Goal: Task Accomplishment & Management: Manage account settings

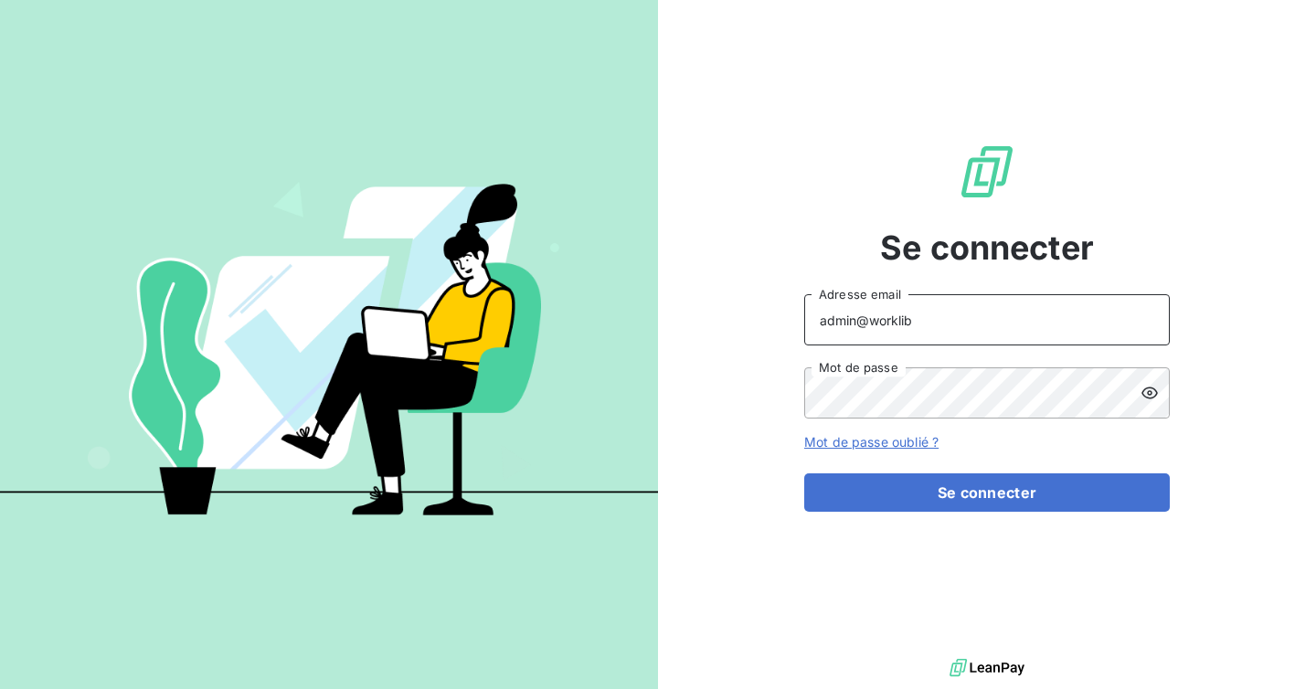
click at [942, 320] on input "admin@worklib" at bounding box center [987, 319] width 366 height 51
type input "admin@mediastart"
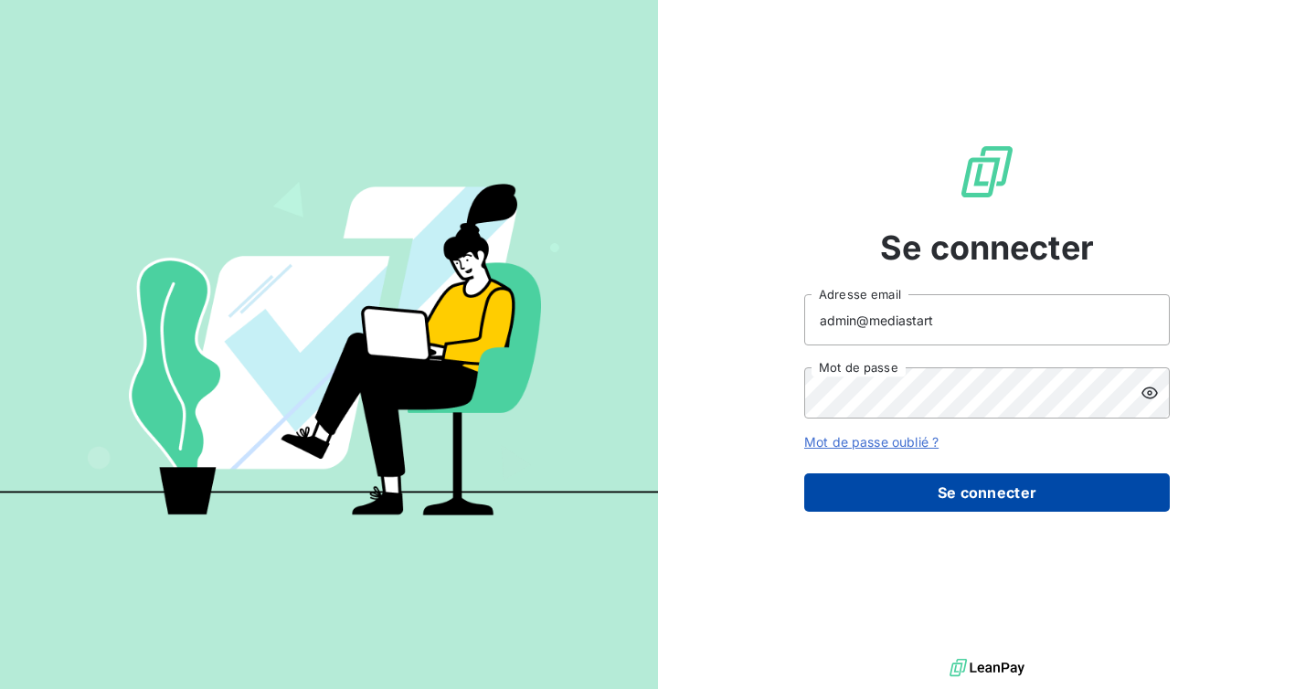
click at [958, 496] on button "Se connecter" at bounding box center [987, 493] width 366 height 38
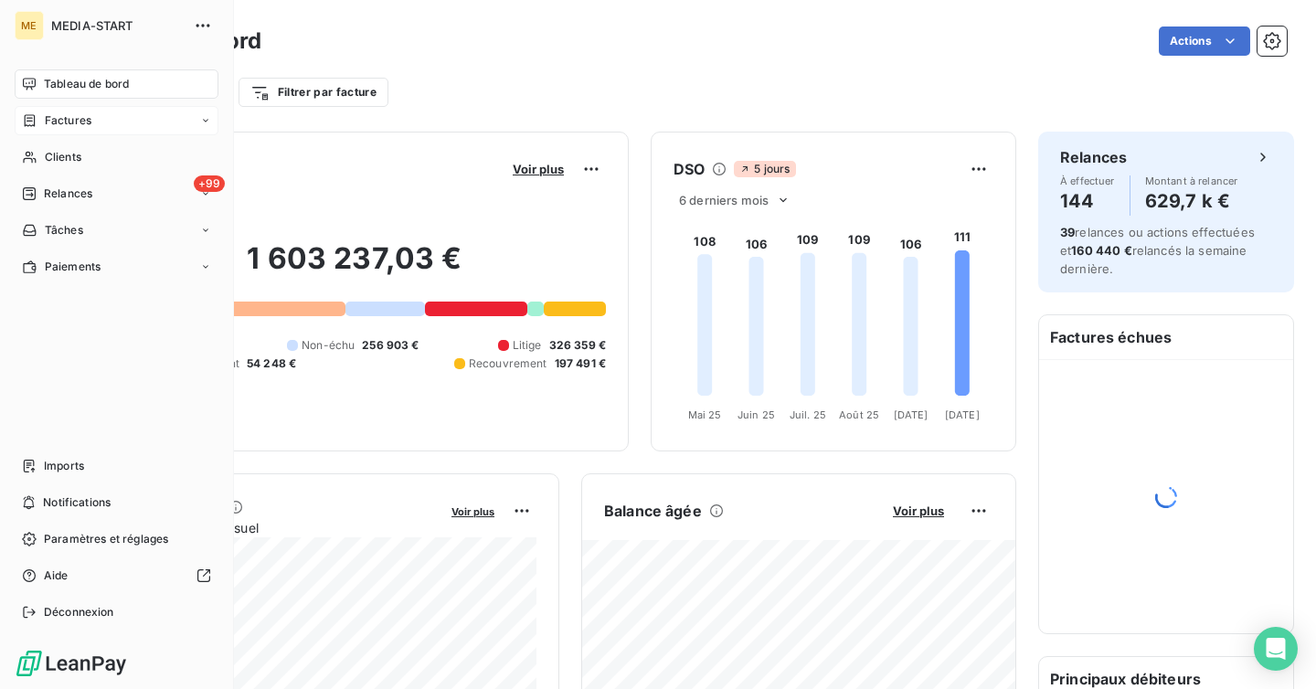
click at [63, 134] on div "Factures" at bounding box center [117, 120] width 204 height 29
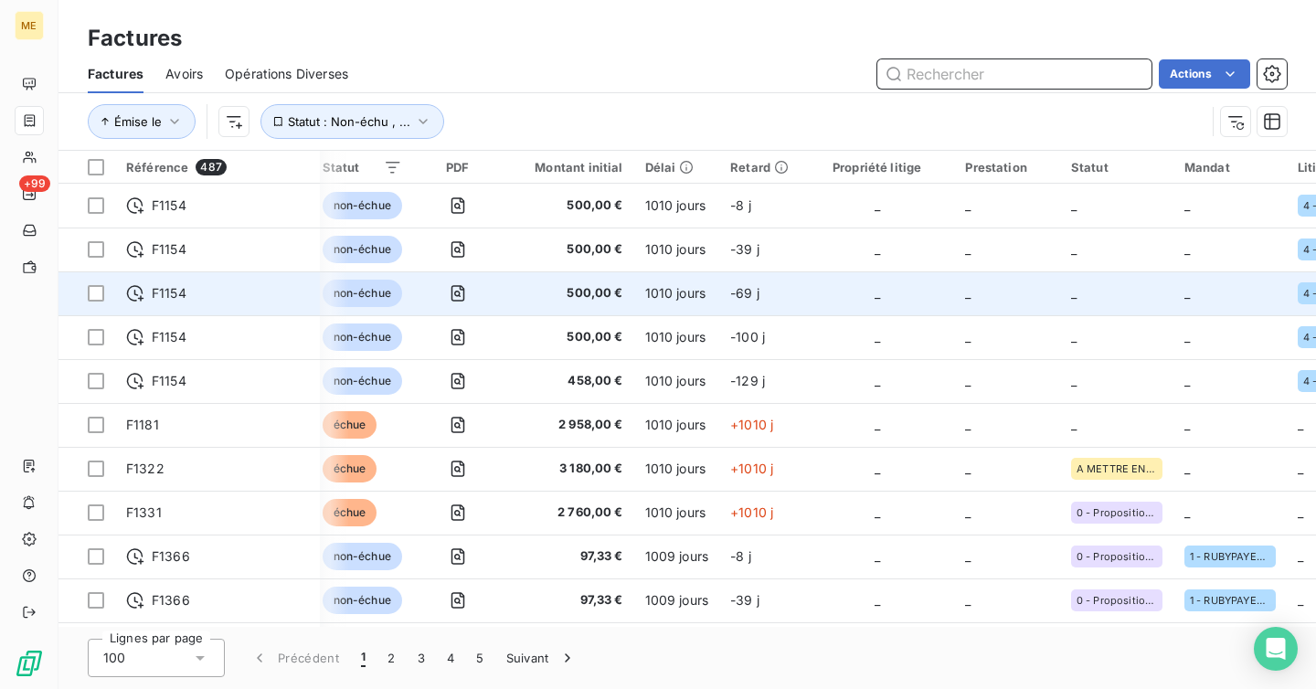
scroll to position [0, 884]
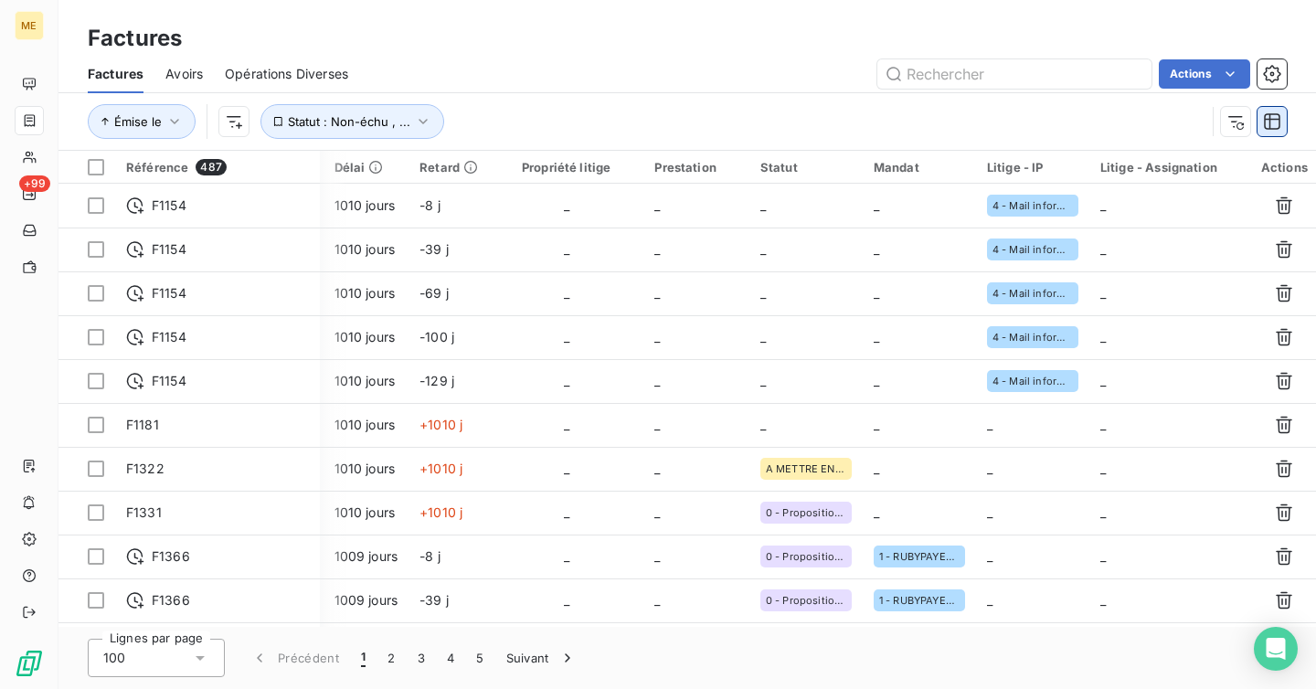
click at [1279, 124] on icon "button" at bounding box center [1272, 121] width 18 height 18
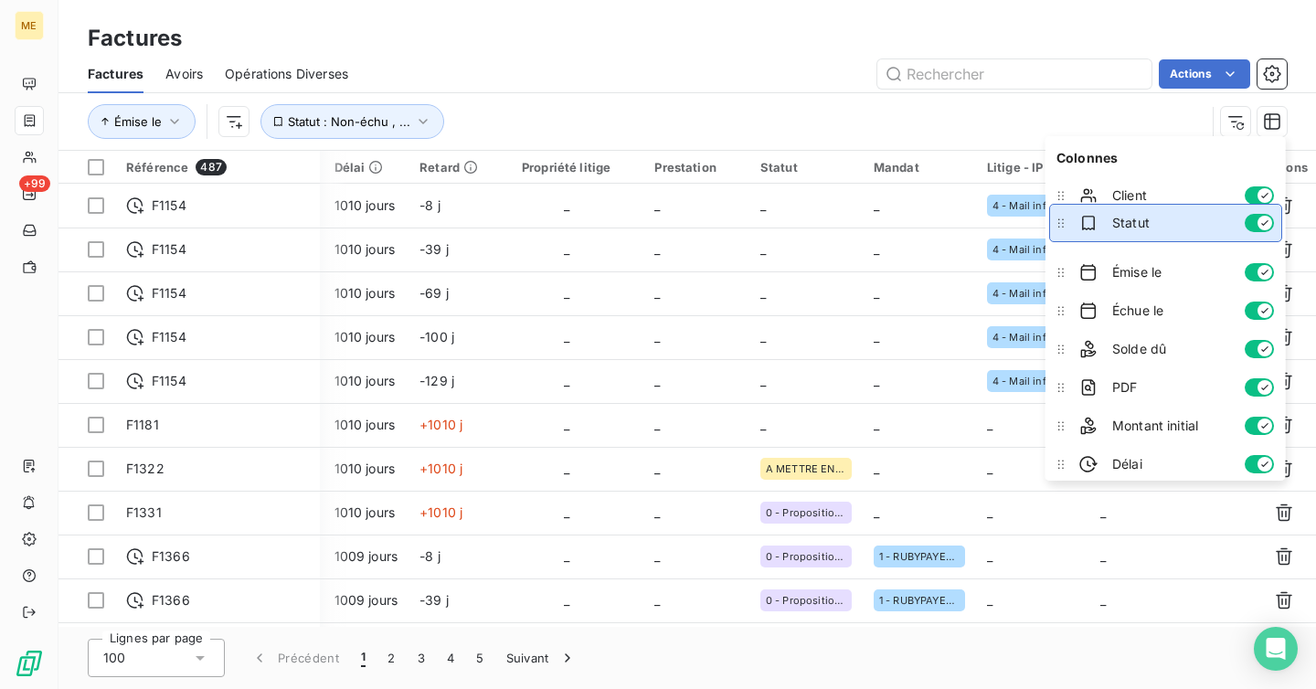
drag, startPoint x: 1060, startPoint y: 354, endPoint x: 1052, endPoint y: 229, distance: 125.5
click at [1052, 229] on icon at bounding box center [1061, 223] width 18 height 18
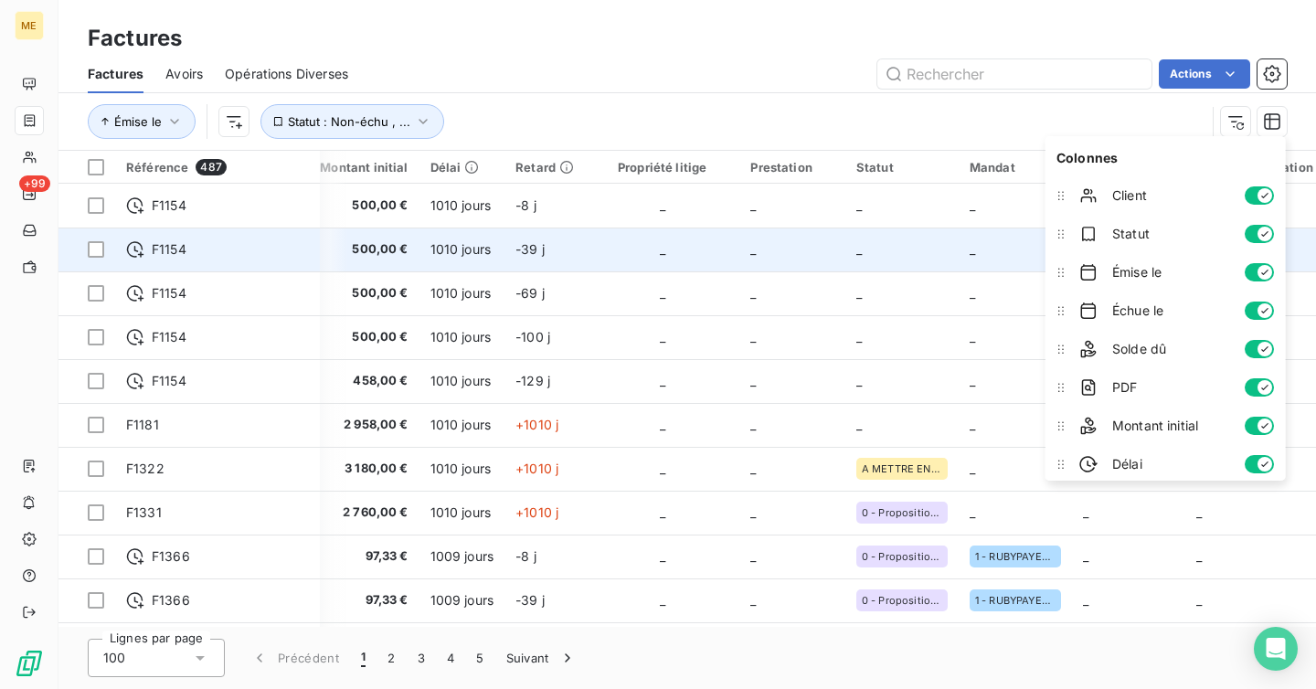
scroll to position [0, 804]
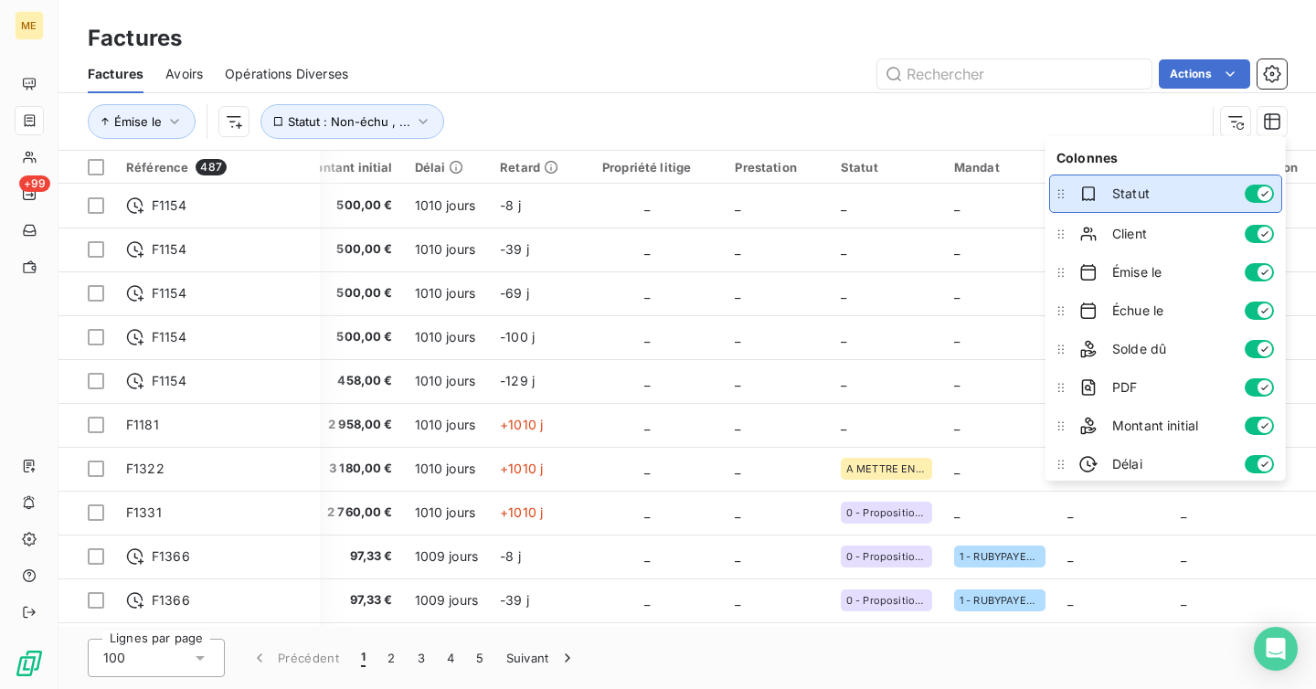
drag, startPoint x: 1065, startPoint y: 233, endPoint x: 1062, endPoint y: 193, distance: 40.3
click at [1062, 193] on icon at bounding box center [1061, 194] width 18 height 18
click at [906, 104] on div "Émise le Statut : Non-échu , ..." at bounding box center [647, 121] width 1118 height 35
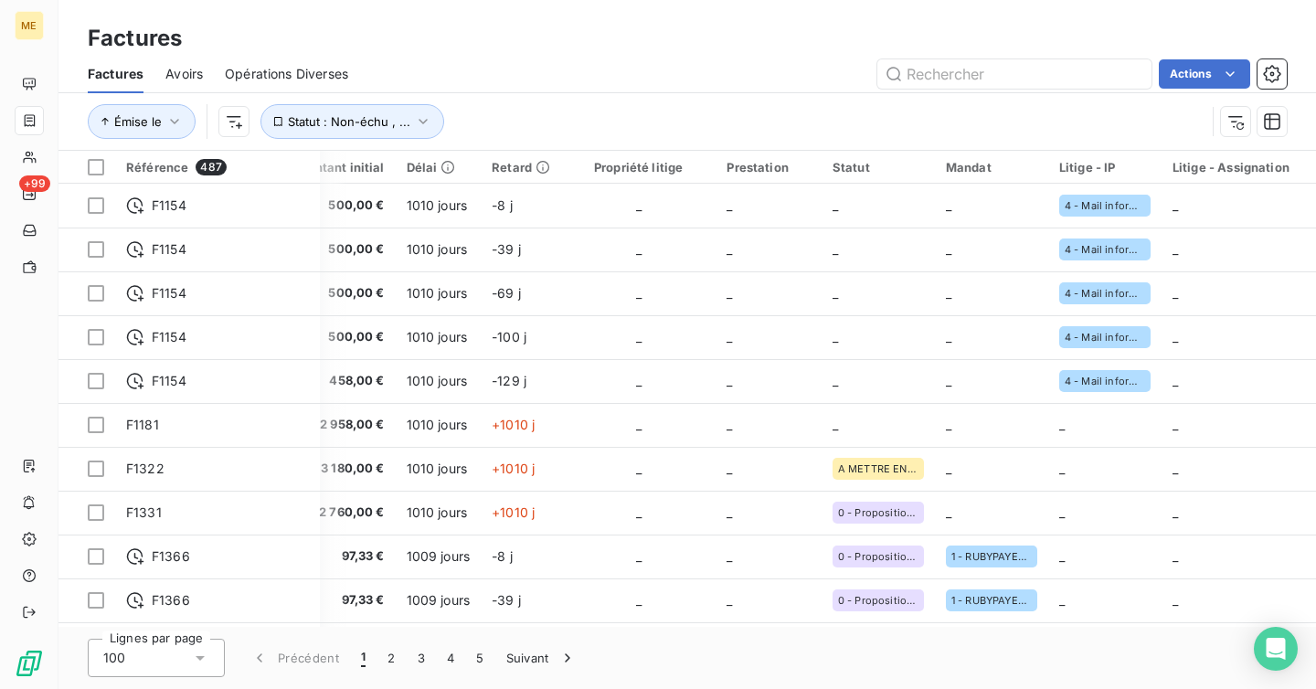
scroll to position [0, 853]
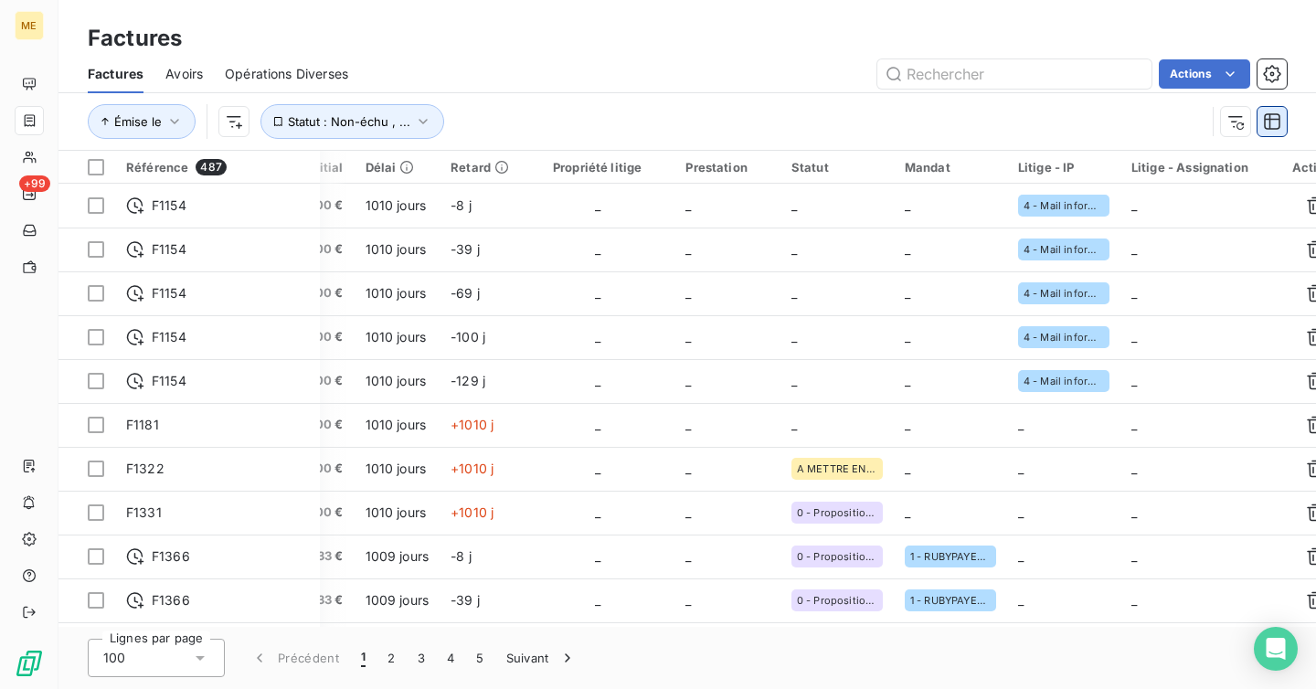
click at [1273, 129] on icon "button" at bounding box center [1272, 121] width 16 height 16
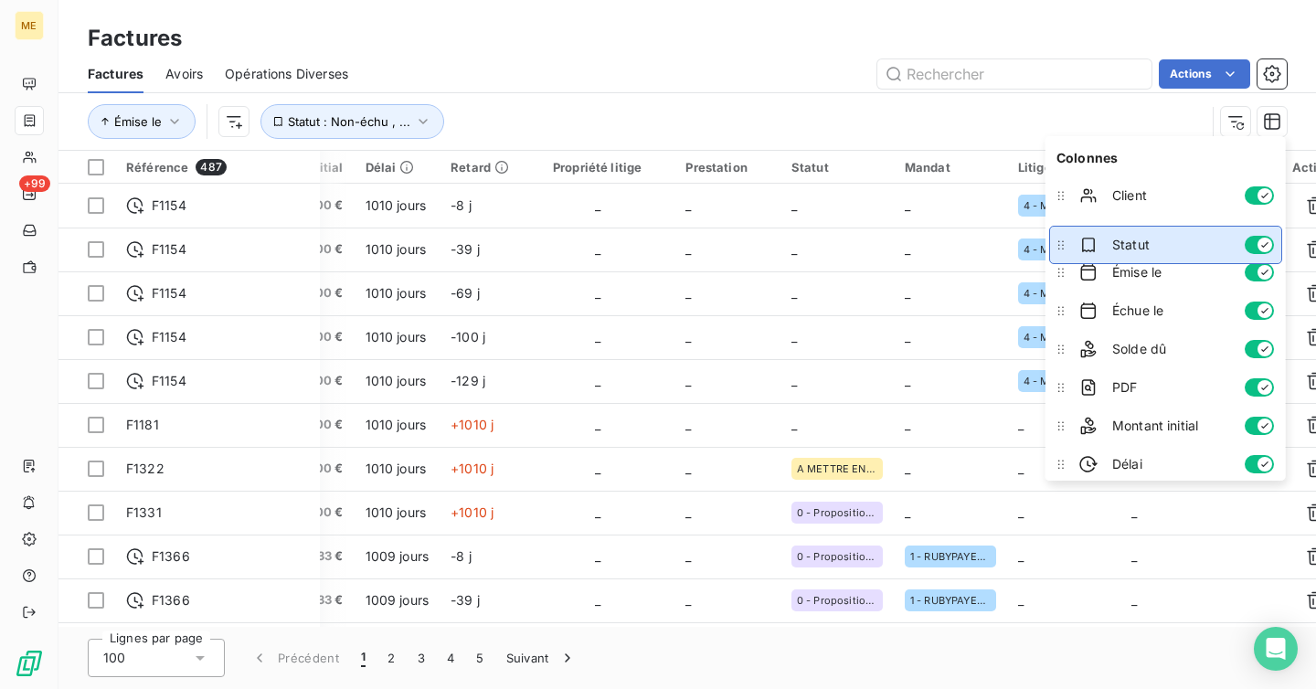
drag, startPoint x: 1065, startPoint y: 199, endPoint x: 1059, endPoint y: 249, distance: 49.7
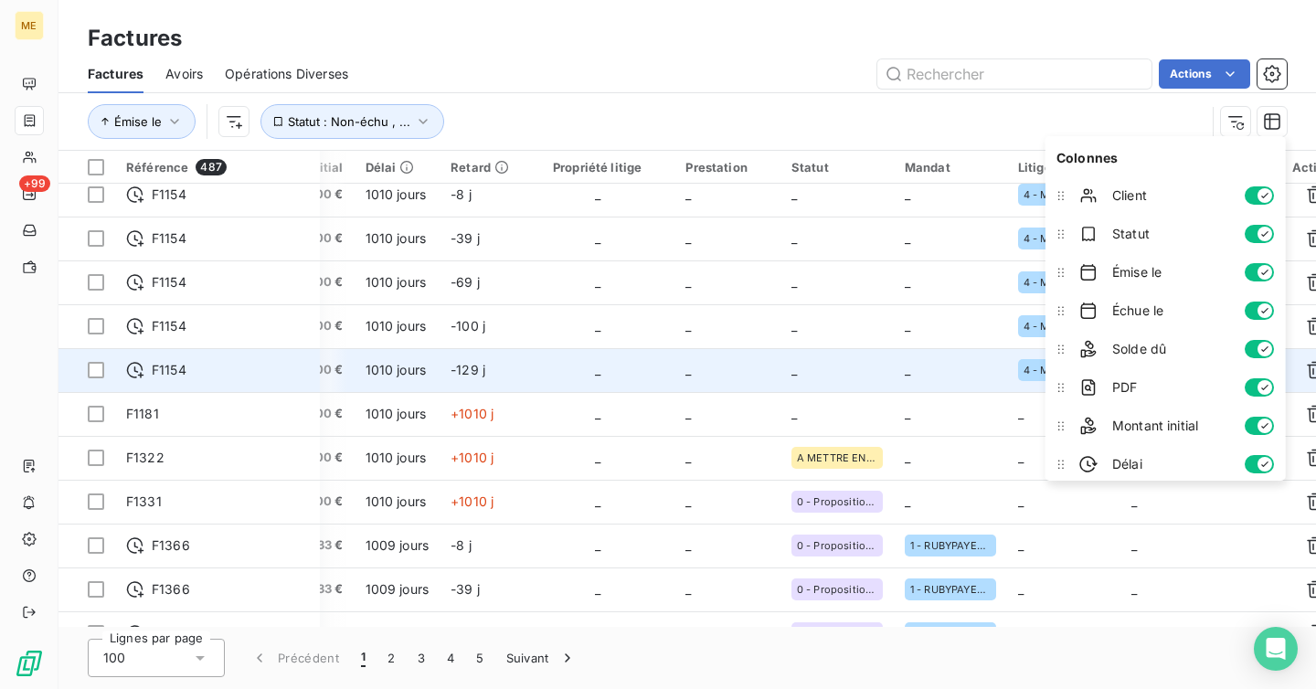
scroll to position [12, 853]
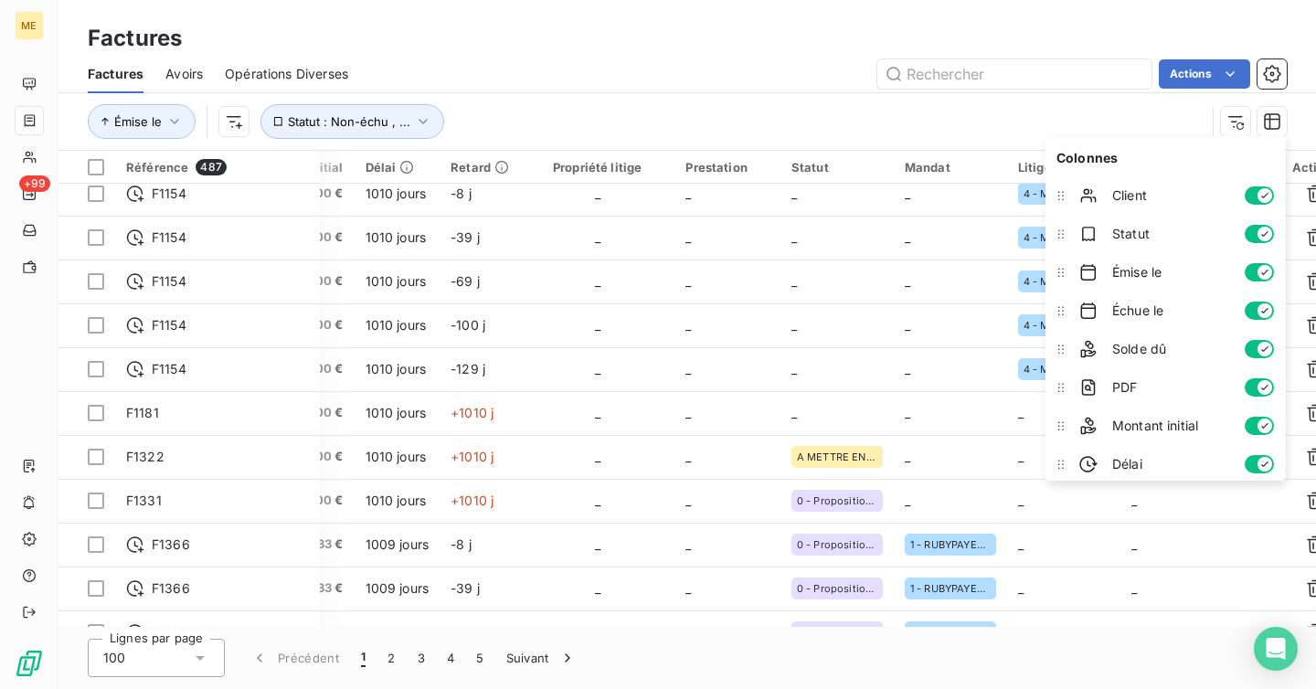
click at [868, 133] on div "Émise le Statut : Non-échu , ..." at bounding box center [647, 121] width 1118 height 35
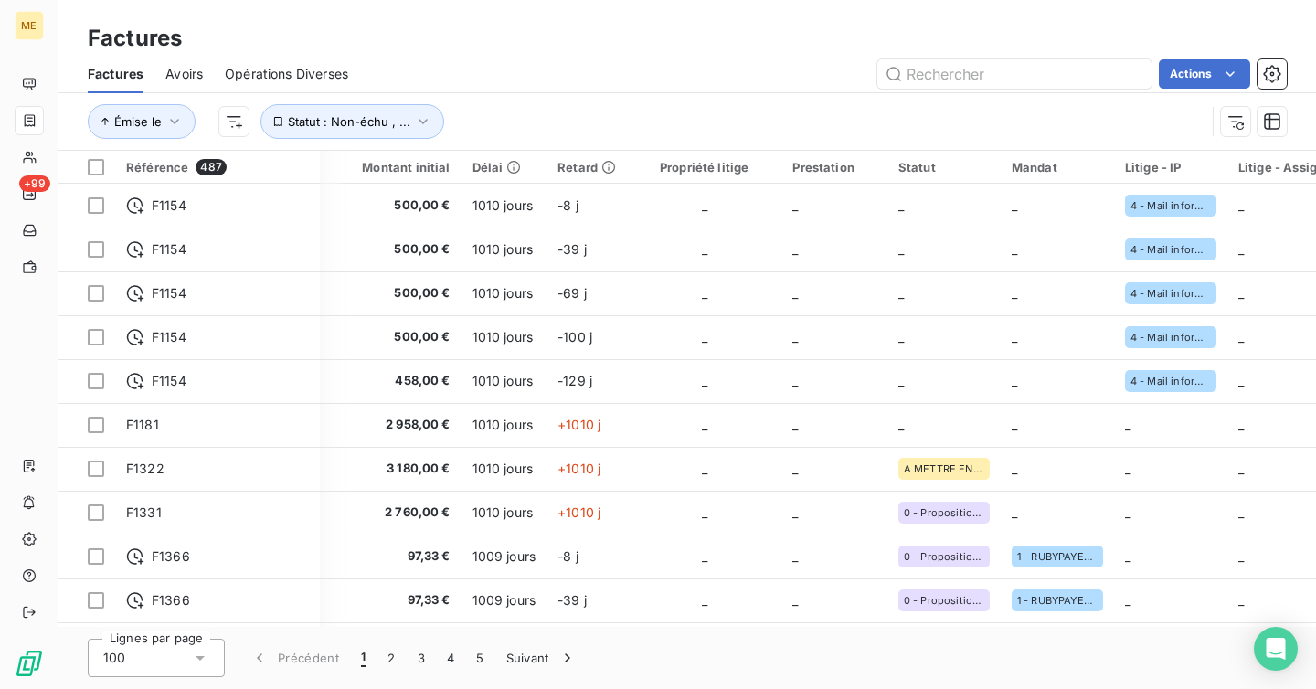
scroll to position [0, 749]
click at [1272, 125] on icon "button" at bounding box center [1272, 121] width 18 height 18
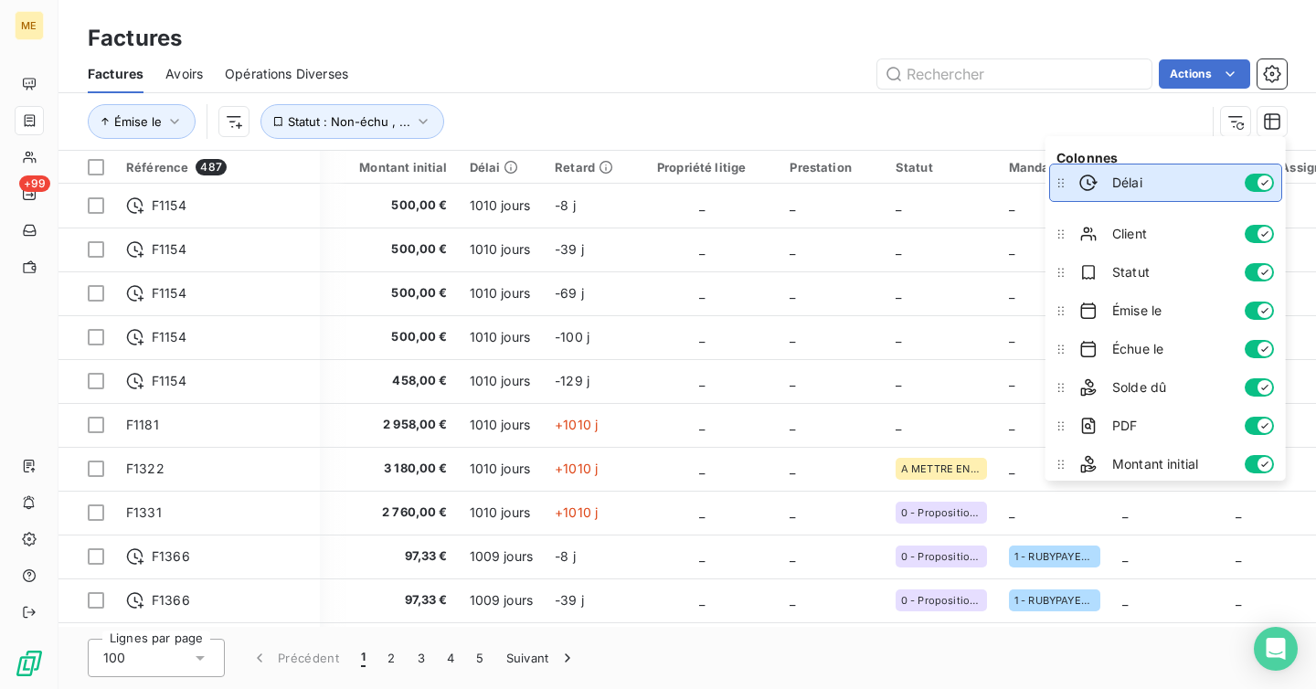
drag, startPoint x: 1062, startPoint y: 462, endPoint x: 1051, endPoint y: 181, distance: 280.9
click at [1052, 181] on icon at bounding box center [1061, 183] width 18 height 18
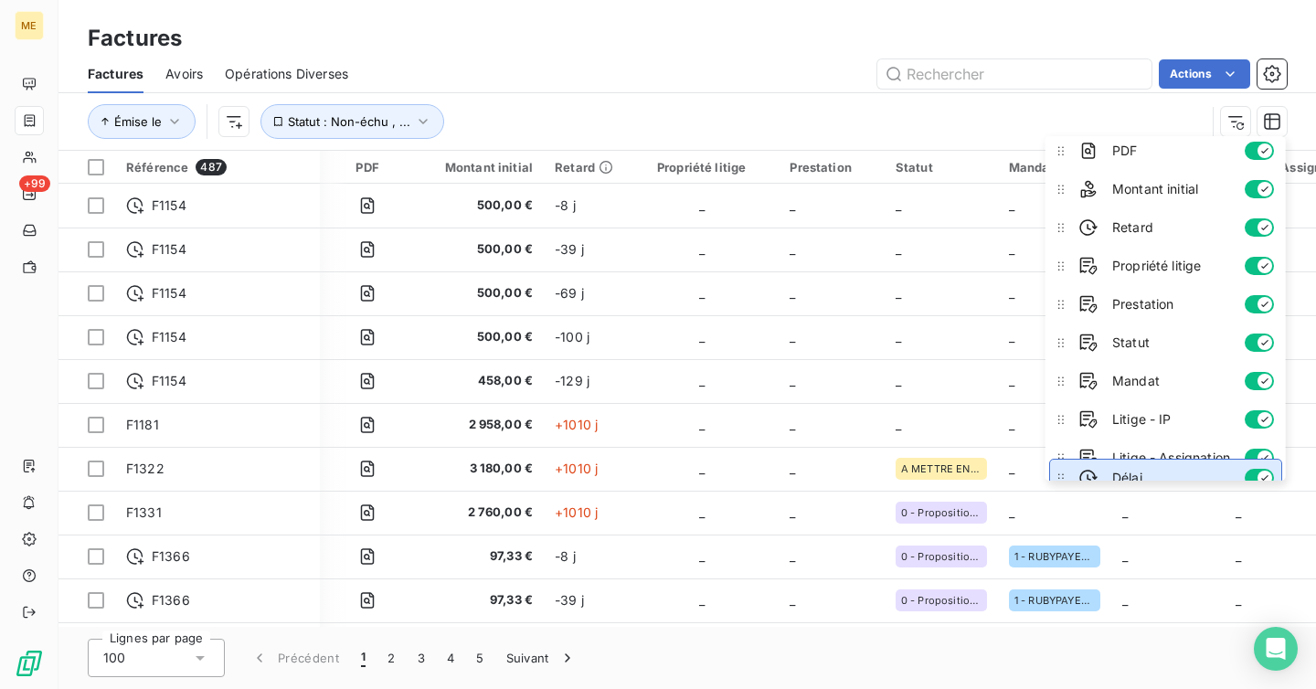
scroll to position [275, 0]
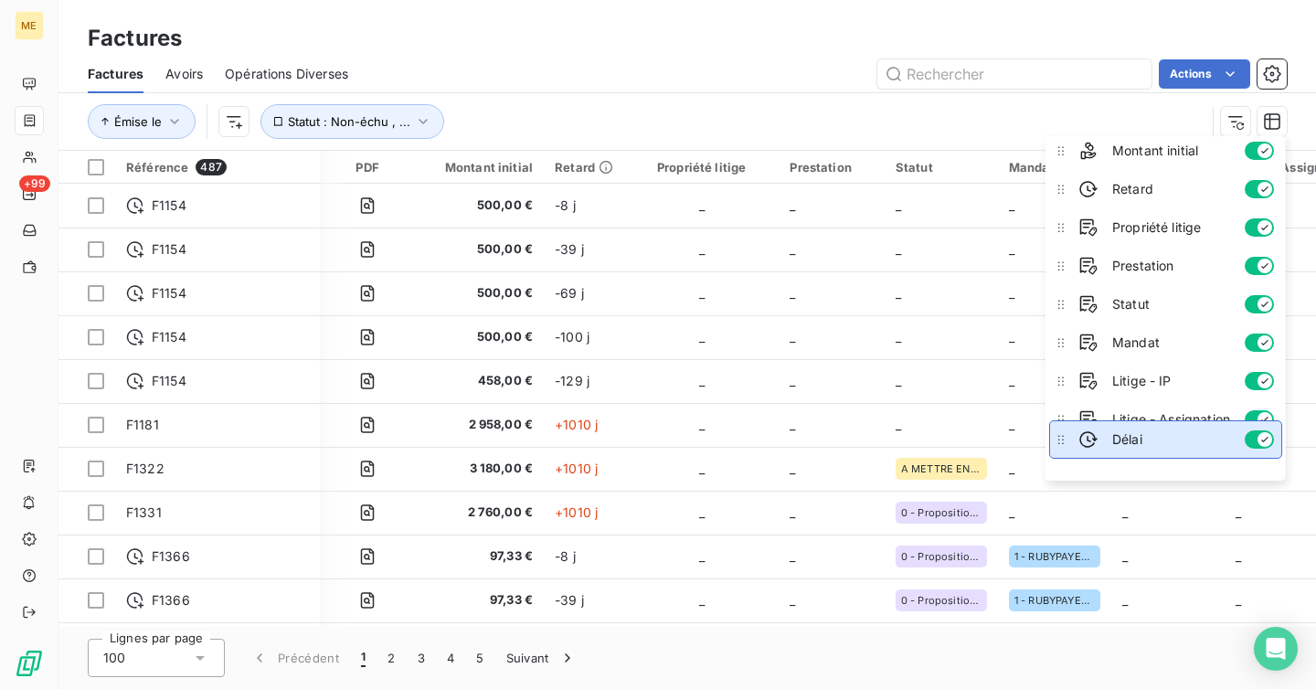
drag, startPoint x: 1058, startPoint y: 195, endPoint x: 1047, endPoint y: 439, distance: 244.3
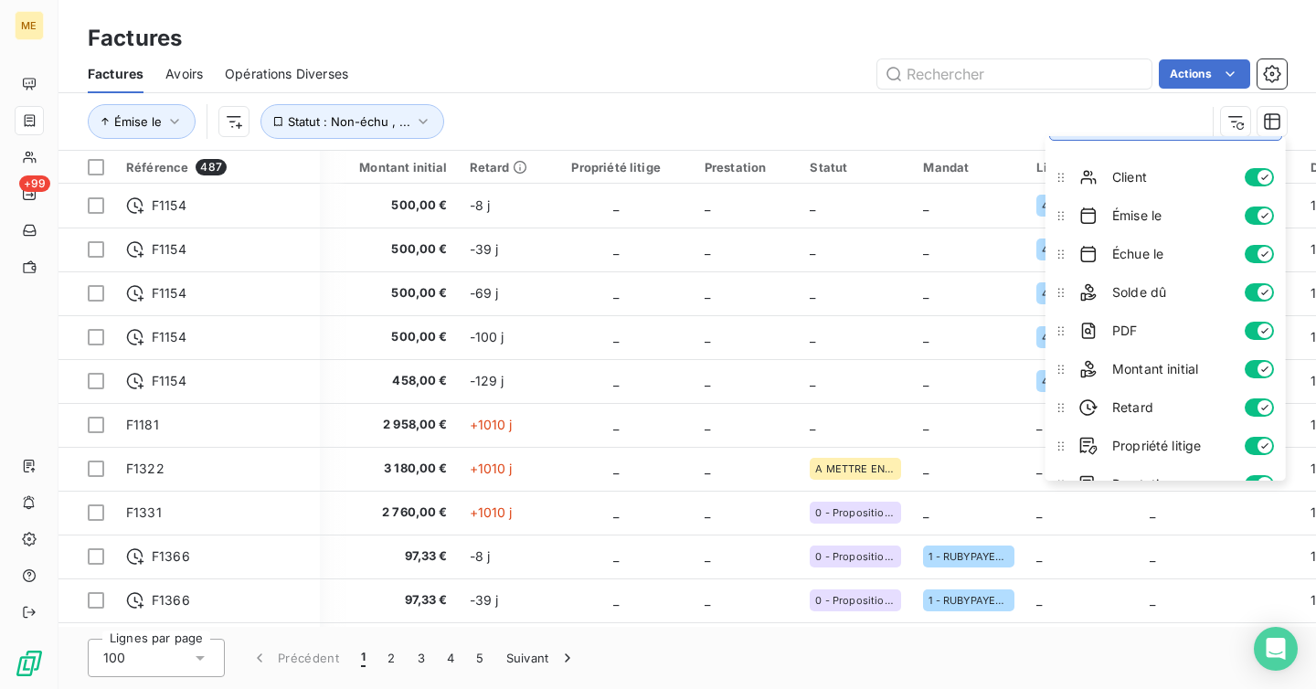
scroll to position [0, 0]
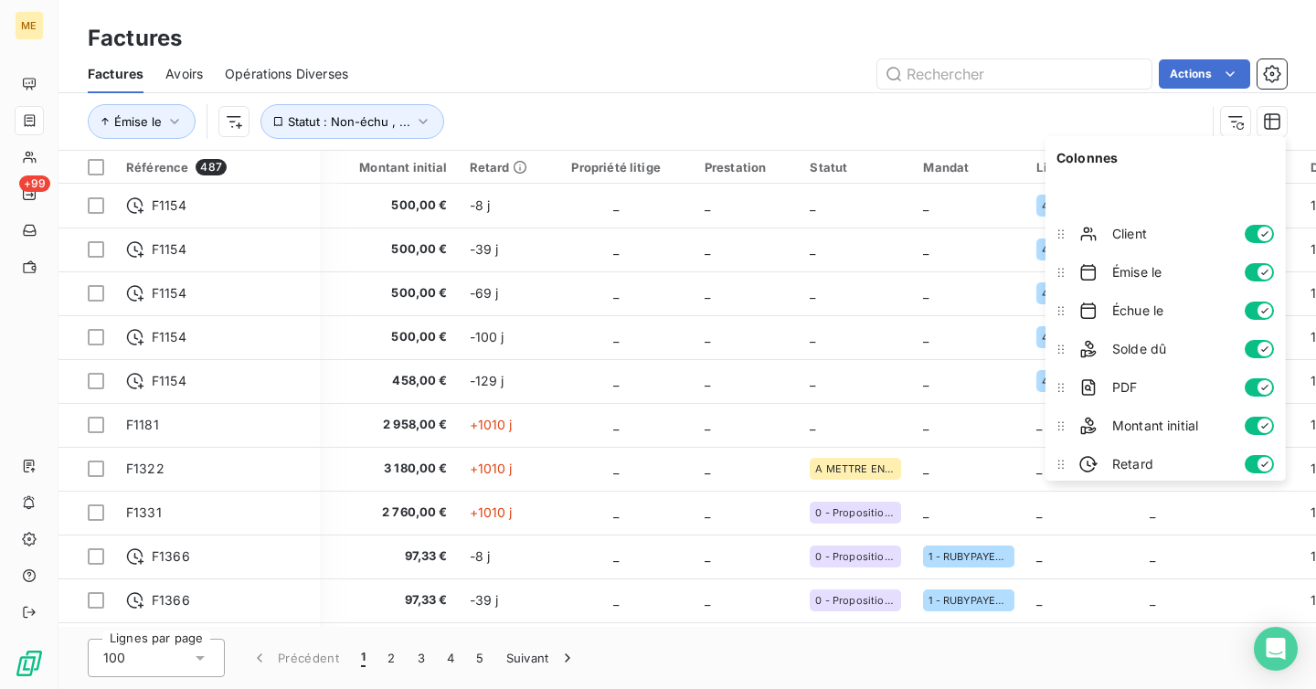
drag, startPoint x: 1061, startPoint y: 186, endPoint x: 1060, endPoint y: 97, distance: 89.6
click at [1060, 97] on body "ME +99 Factures Factures Avoirs Opérations Diverses Actions Émise le Statut : N…" at bounding box center [658, 344] width 1316 height 689
click at [958, 127] on div "Émise le Statut : Non-échu , ..." at bounding box center [647, 121] width 1118 height 35
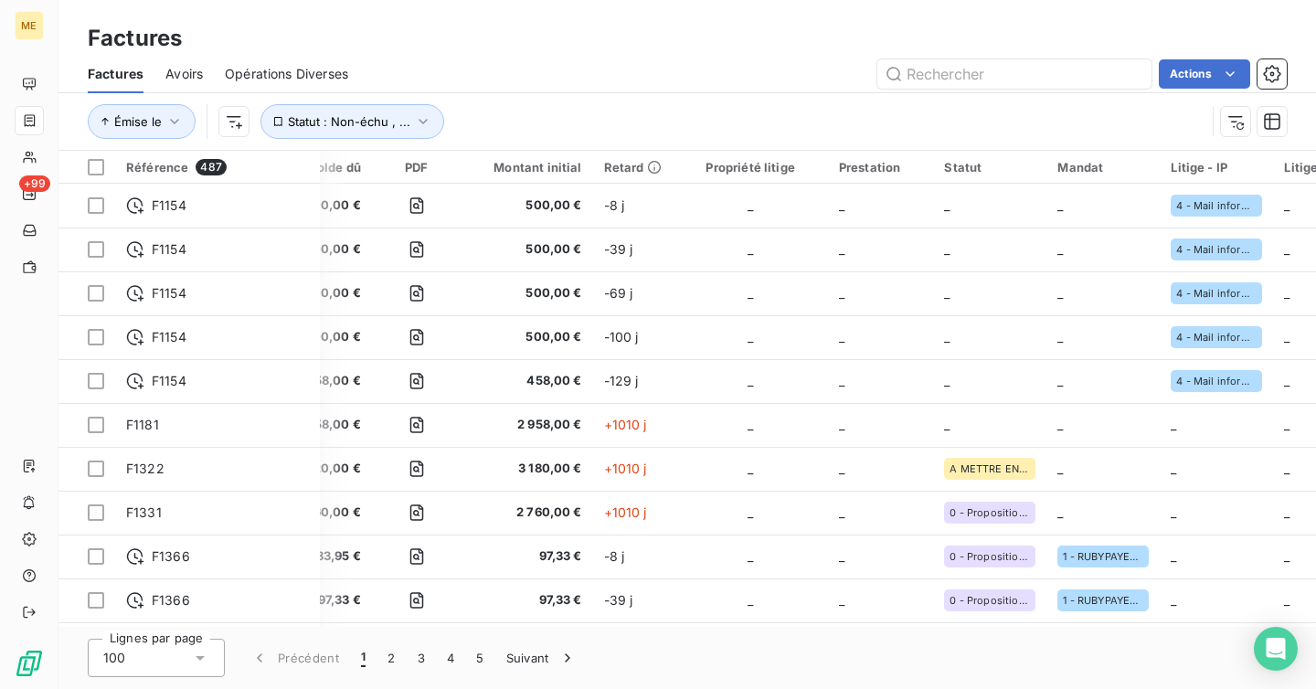
scroll to position [0, 619]
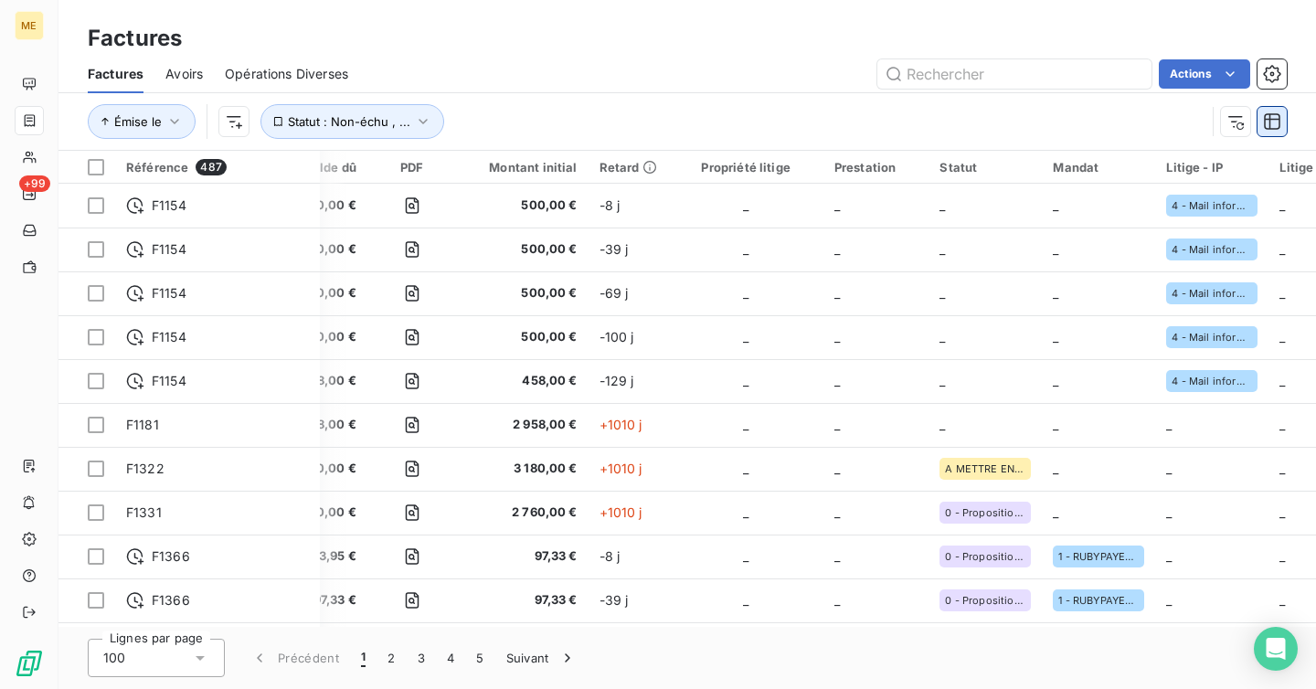
click at [1275, 109] on button "button" at bounding box center [1272, 121] width 29 height 29
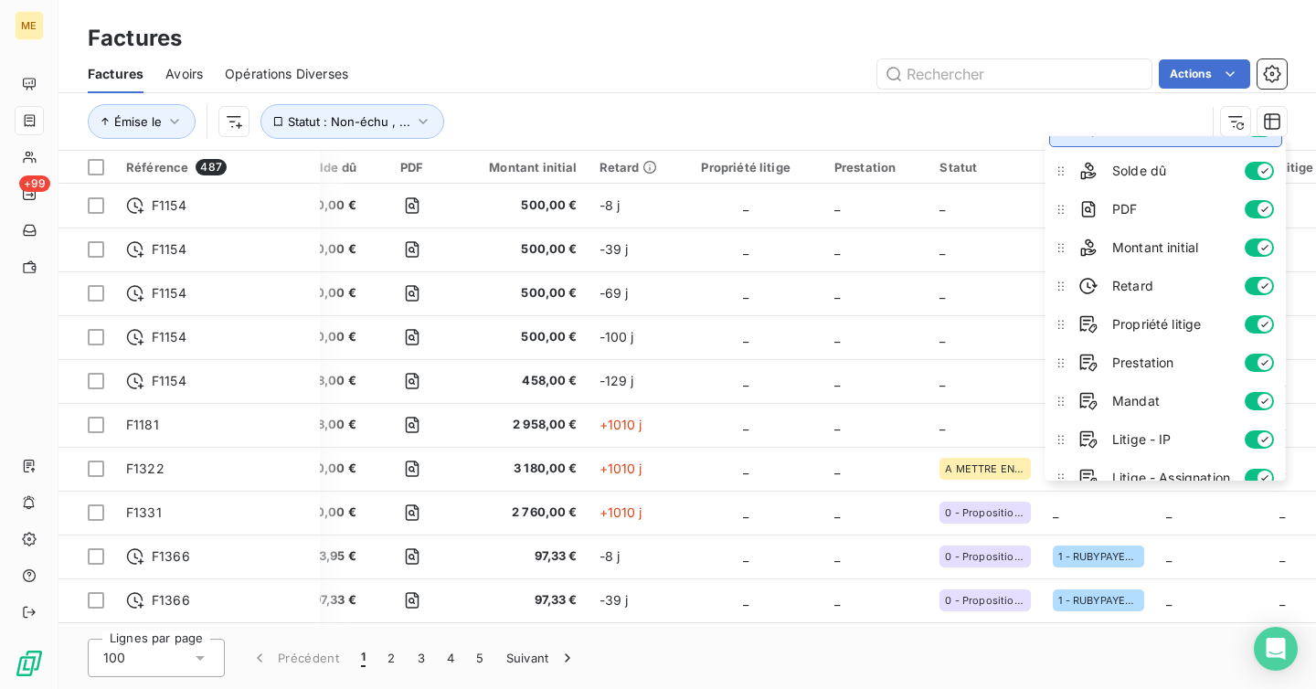
scroll to position [0, 0]
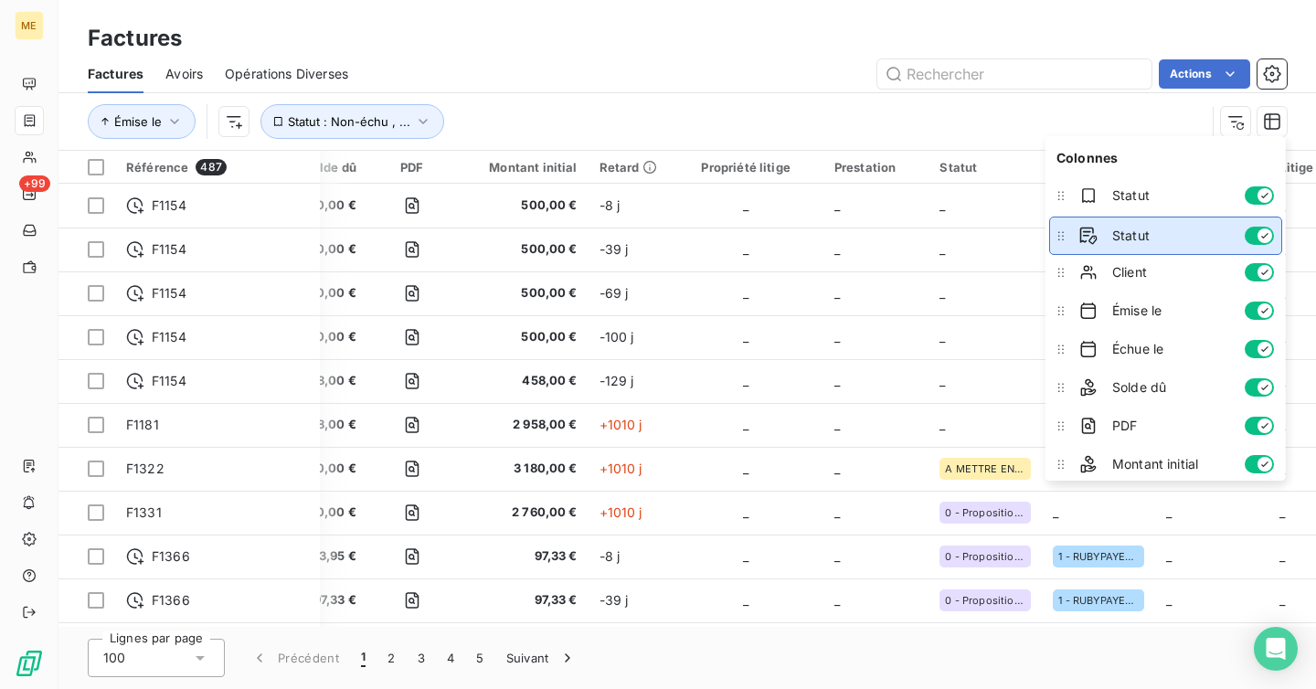
drag, startPoint x: 1059, startPoint y: 307, endPoint x: 1062, endPoint y: 239, distance: 68.7
click at [1062, 239] on icon at bounding box center [1061, 236] width 18 height 18
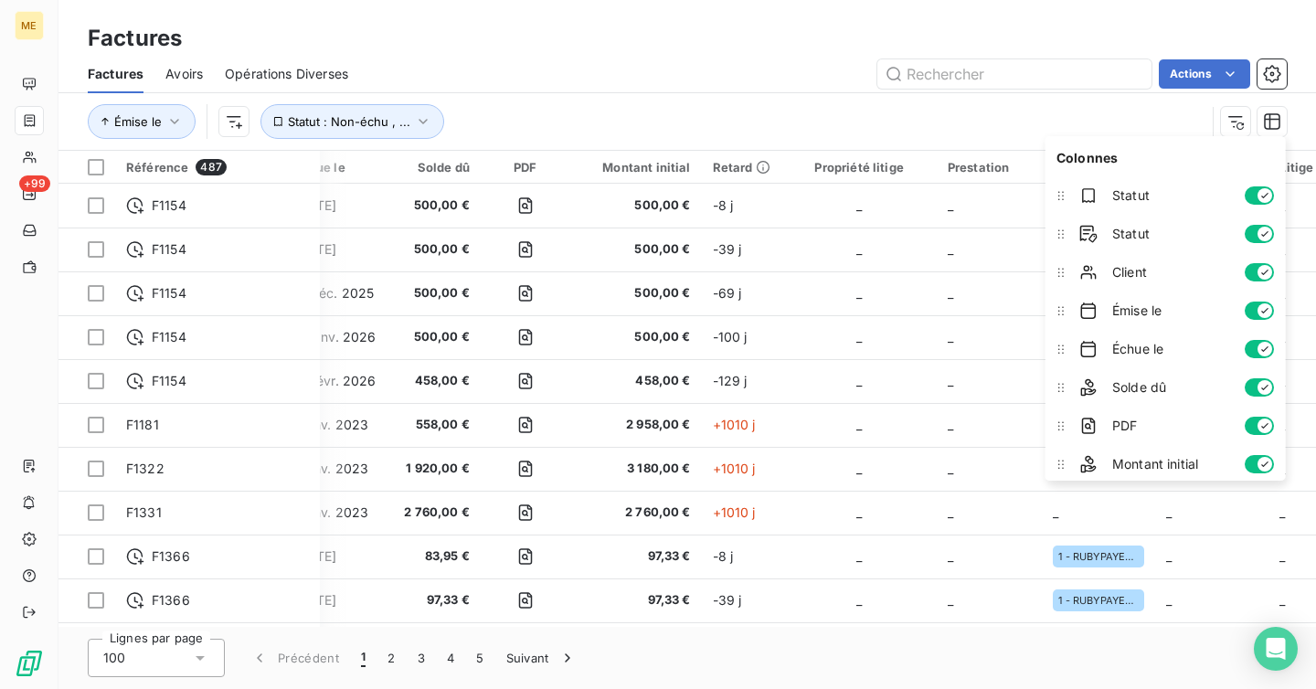
click at [722, 81] on div "Actions" at bounding box center [828, 73] width 917 height 29
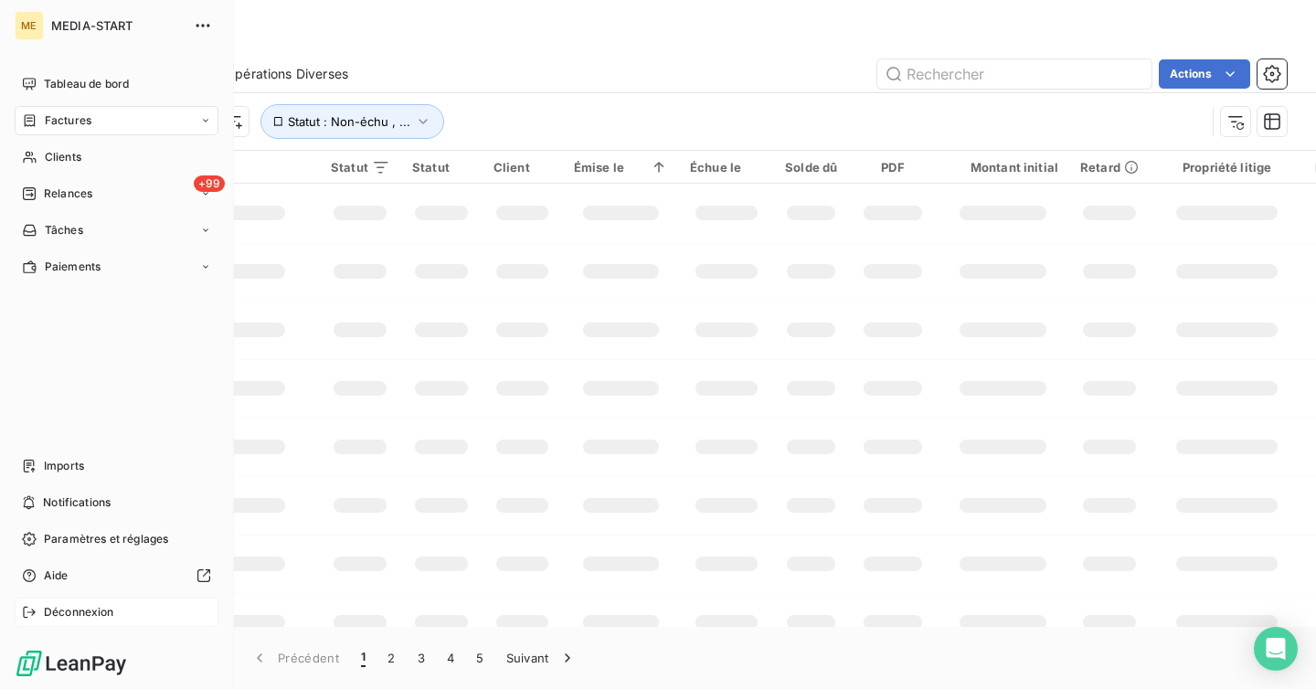
click at [65, 609] on span "Déconnexion" at bounding box center [79, 612] width 70 height 16
